Goal: Task Accomplishment & Management: Complete application form

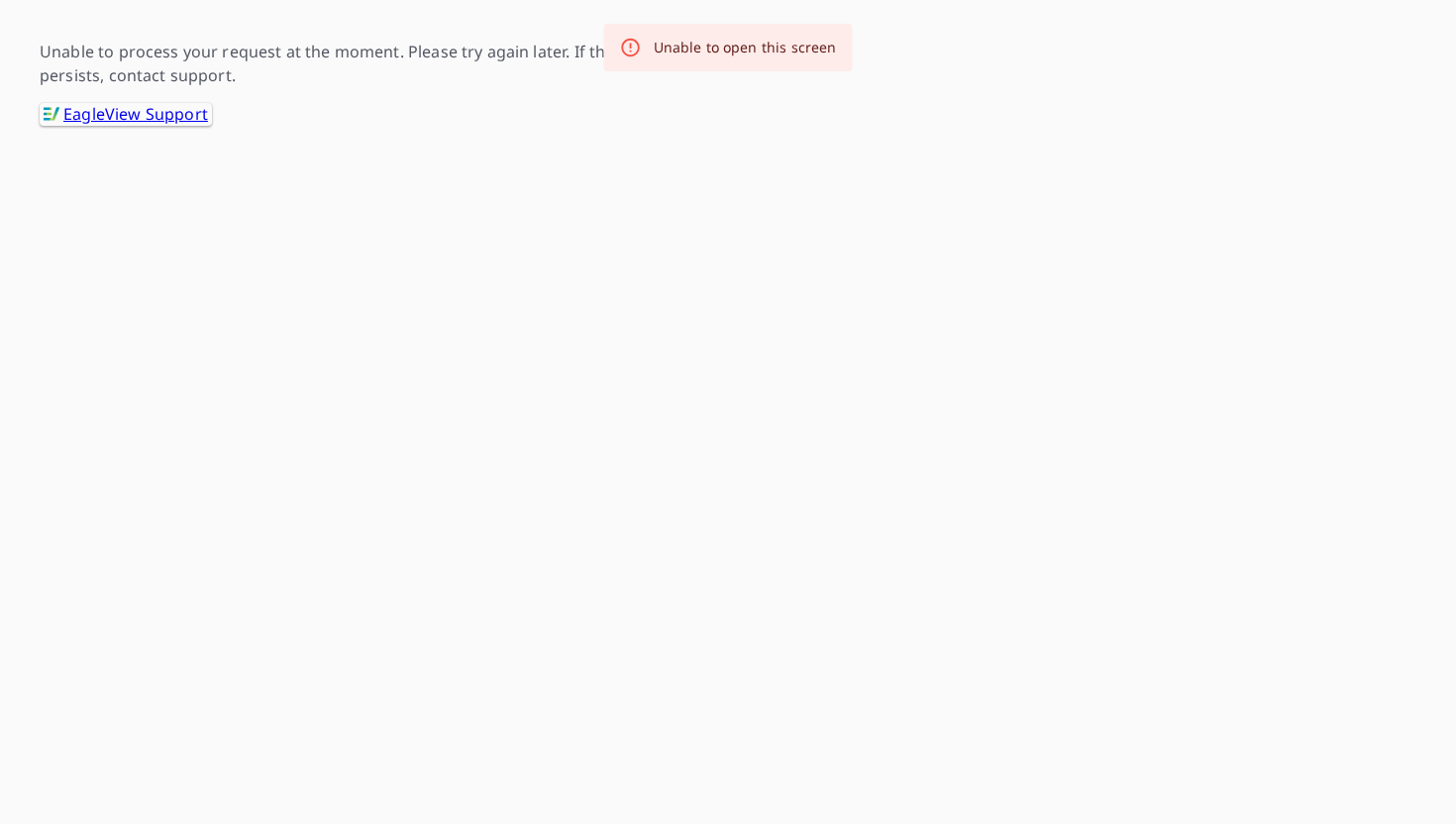
click at [247, 55] on p "Unable to process your request at the moment. Please try again later. If the is…" at bounding box center [376, 64] width 673 height 48
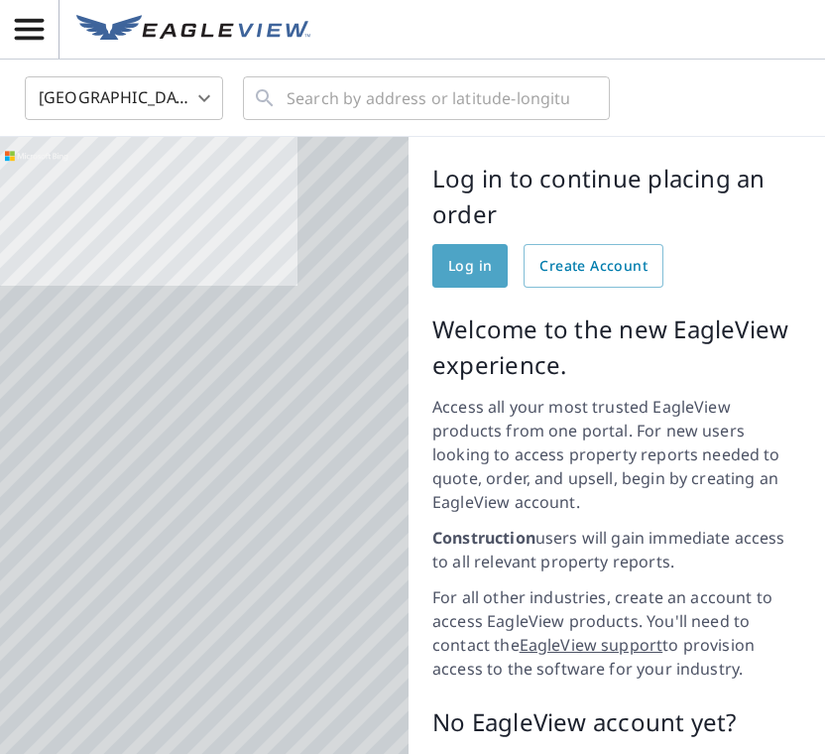
click at [500, 272] on link "Log in" at bounding box center [469, 266] width 75 height 44
